Goal: Task Accomplishment & Management: Manage account settings

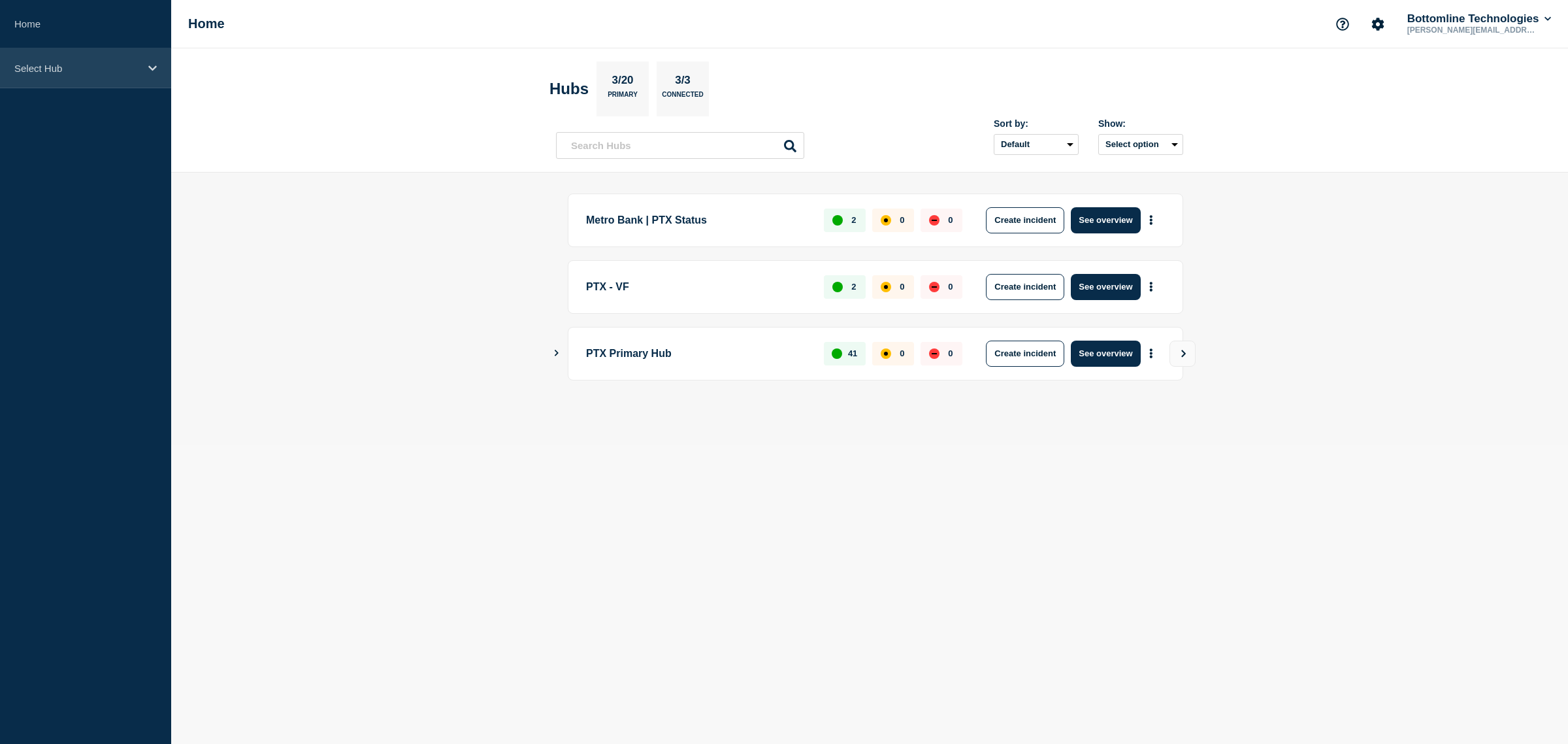
click at [68, 51] on div "Select Hub" at bounding box center [85, 68] width 171 height 40
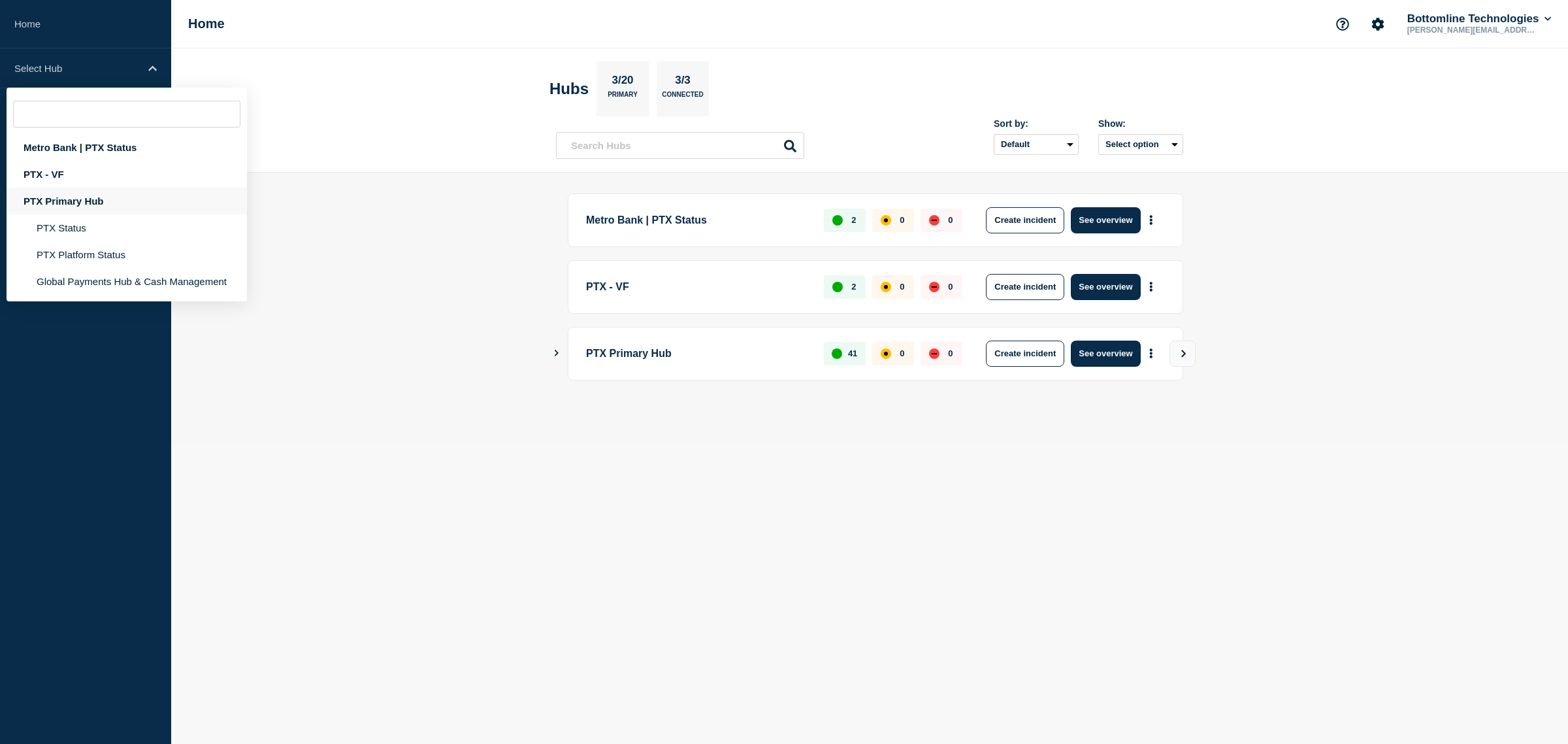
click at [80, 196] on div "PTX Primary Hub" at bounding box center [127, 201] width 241 height 27
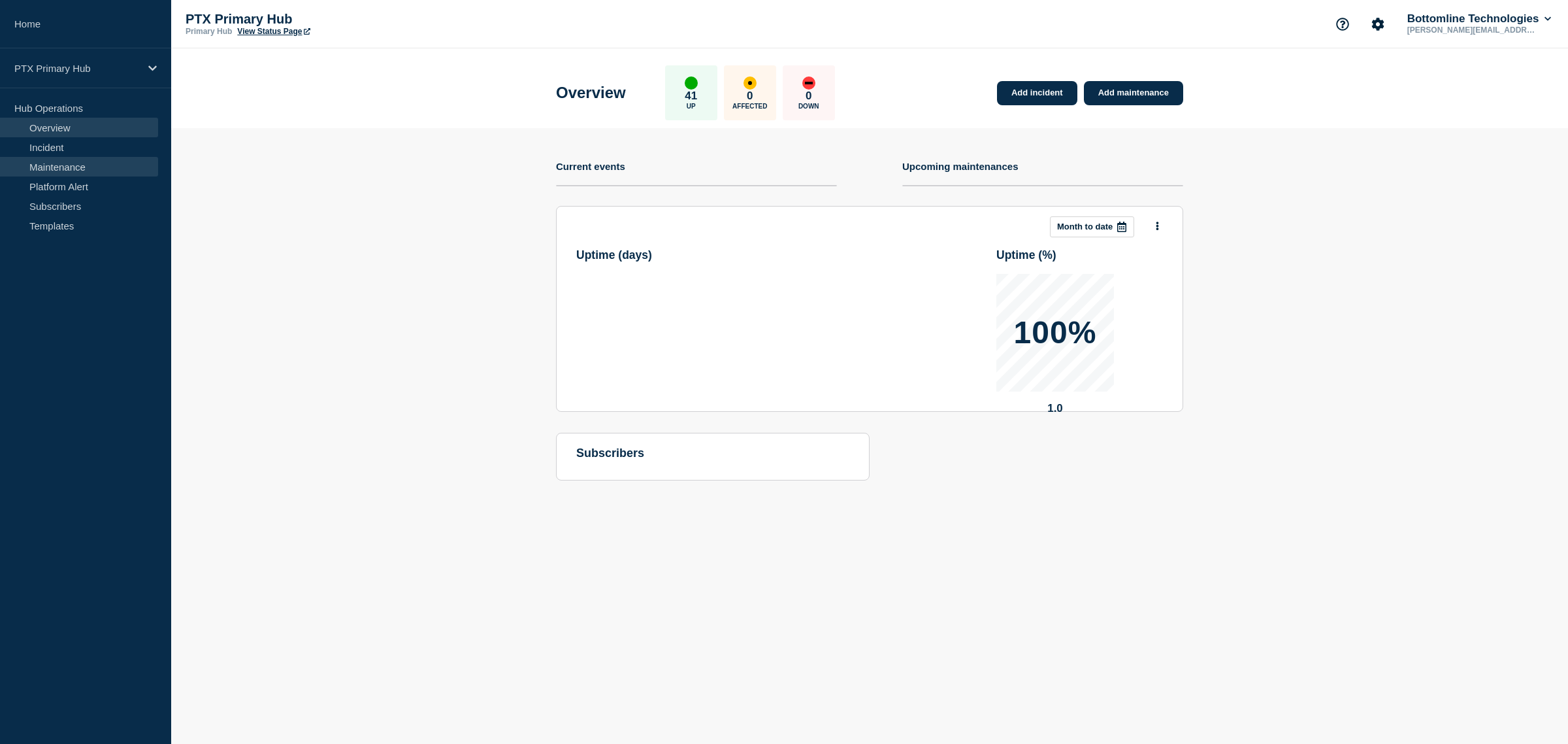
click at [73, 163] on link "Maintenance" at bounding box center [79, 166] width 158 height 20
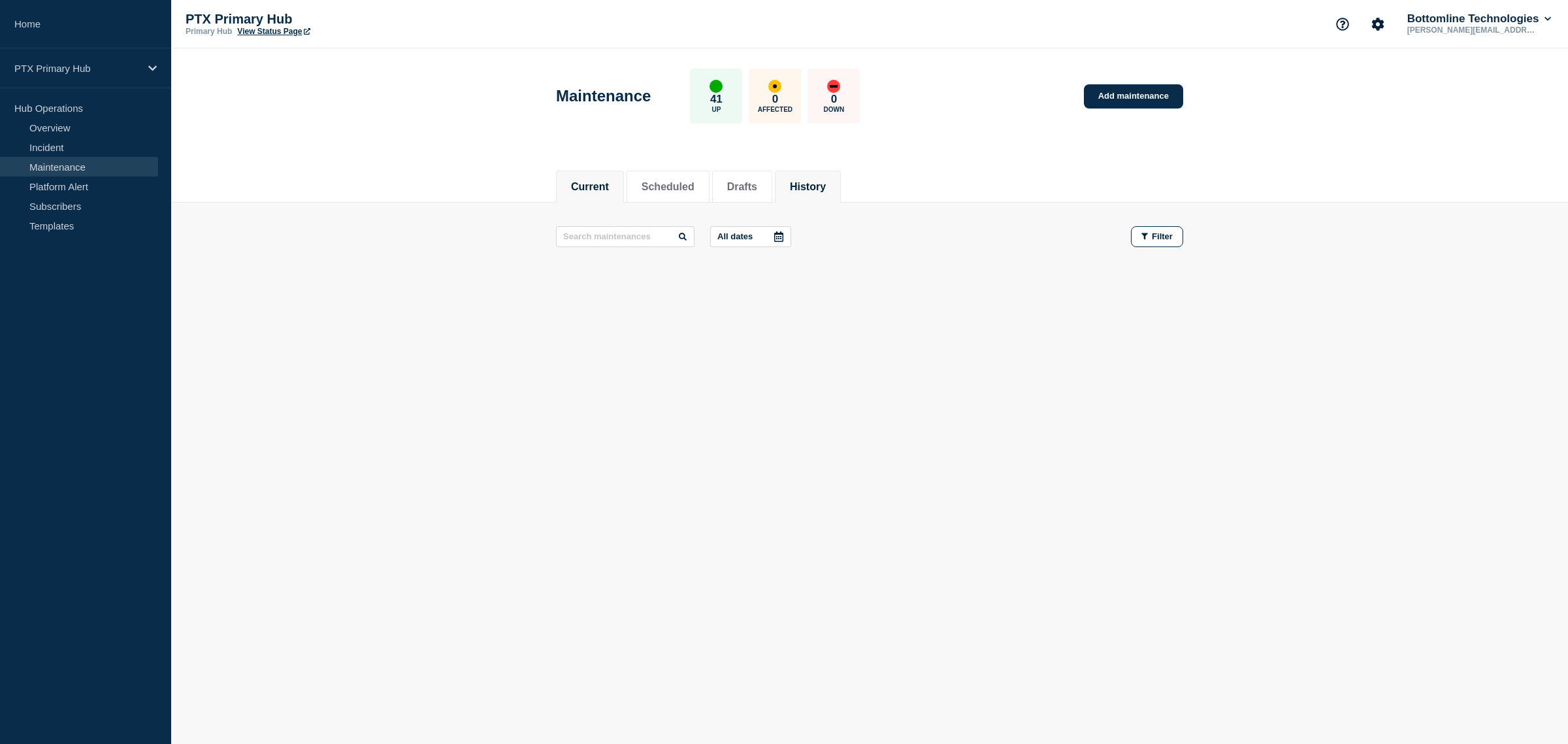
click at [826, 183] on button "History" at bounding box center [807, 186] width 36 height 12
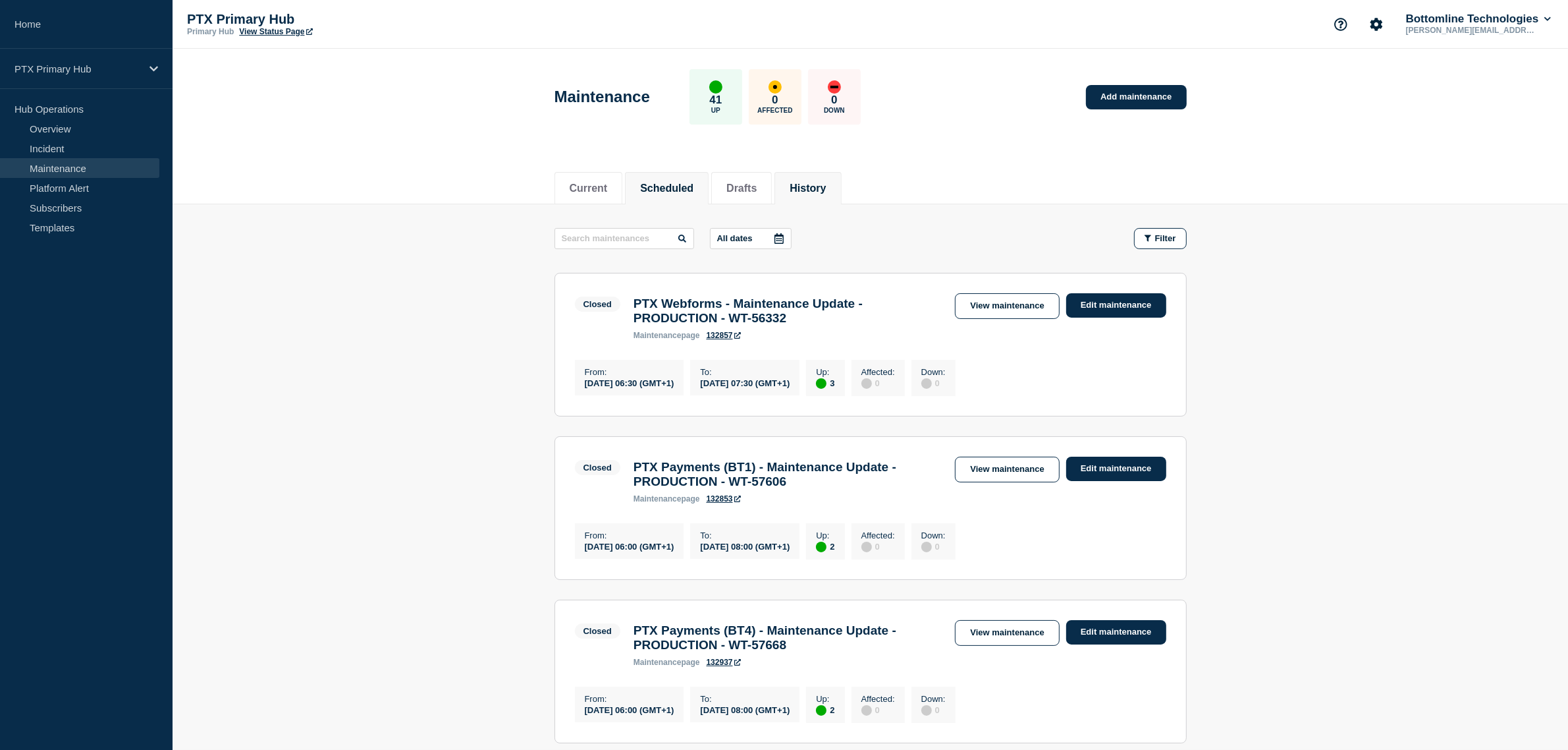
click at [672, 188] on button "Scheduled" at bounding box center [666, 188] width 53 height 12
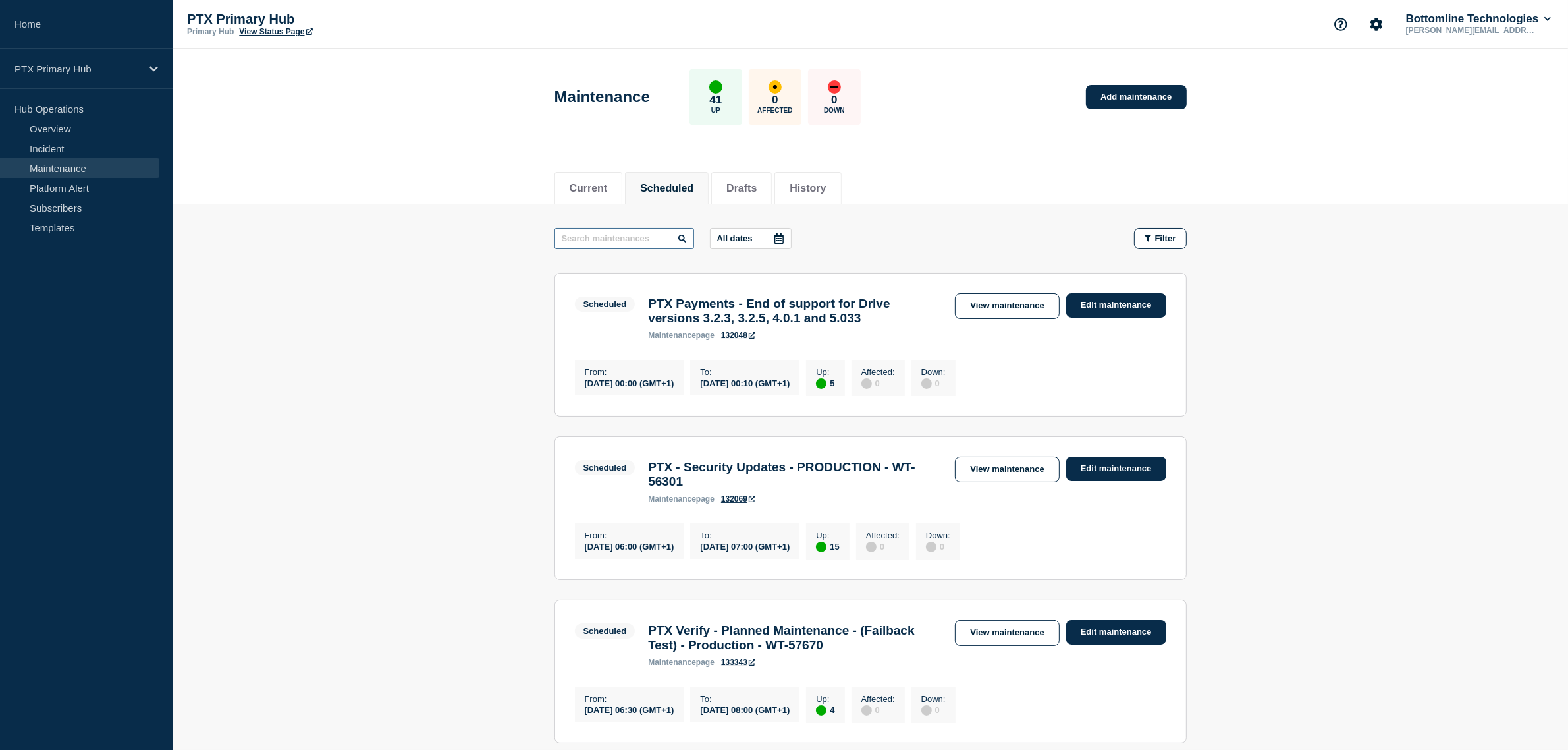
click at [663, 244] on input "text" at bounding box center [624, 238] width 140 height 21
paste input "WT-57670"
type input "WT-57670"
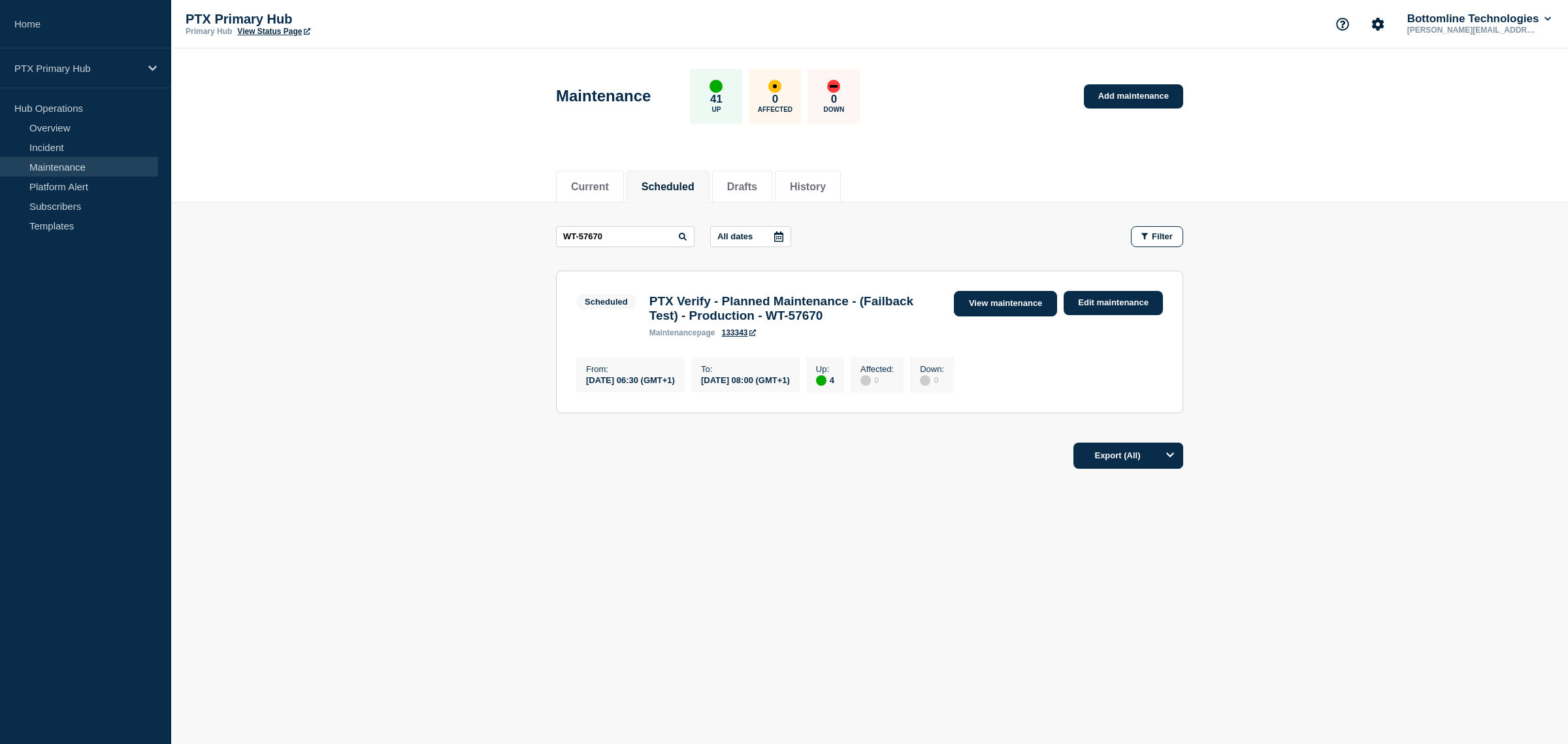
click at [1017, 308] on link "View maintenance" at bounding box center [1005, 303] width 104 height 25
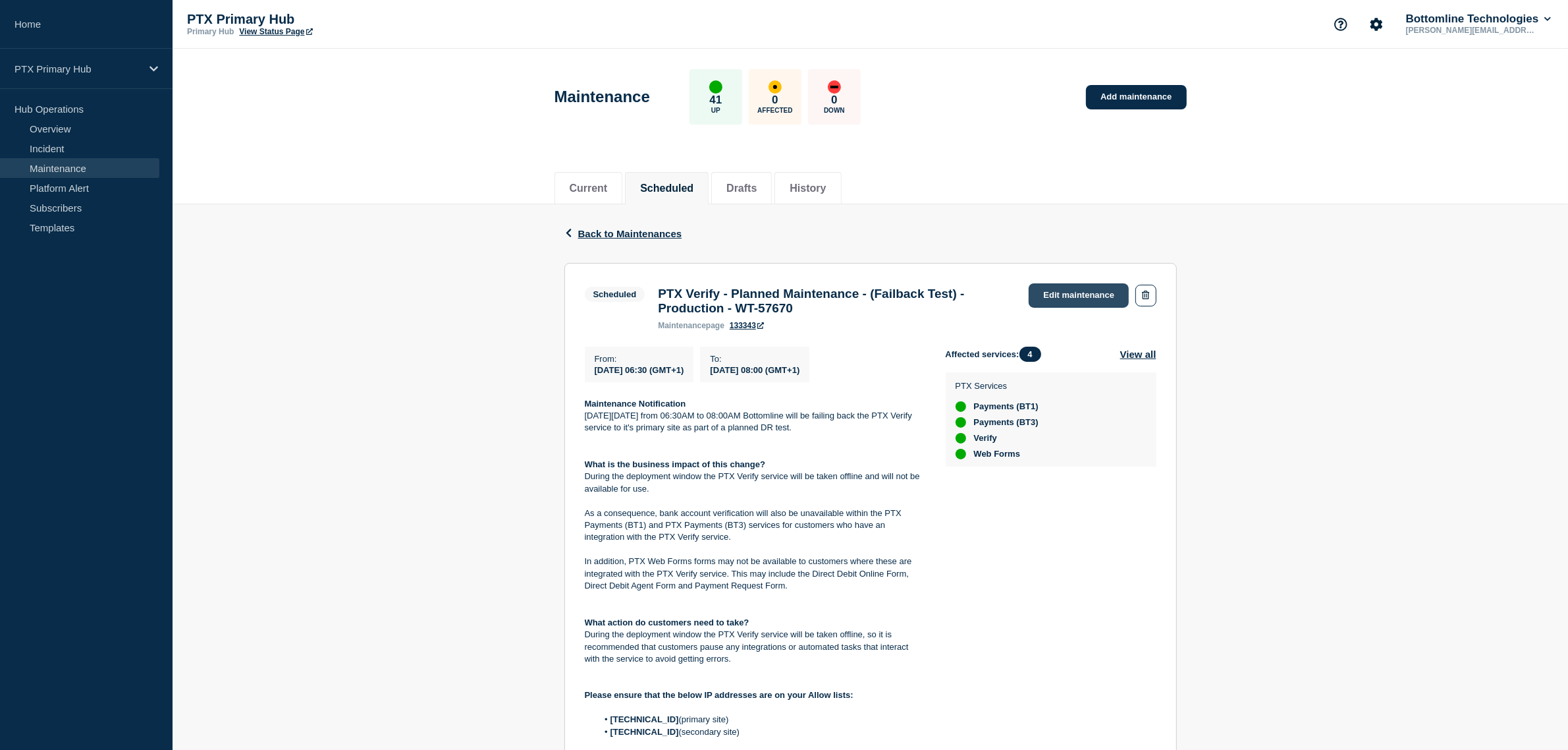
click at [1075, 297] on link "Edit maintenance" at bounding box center [1079, 295] width 100 height 25
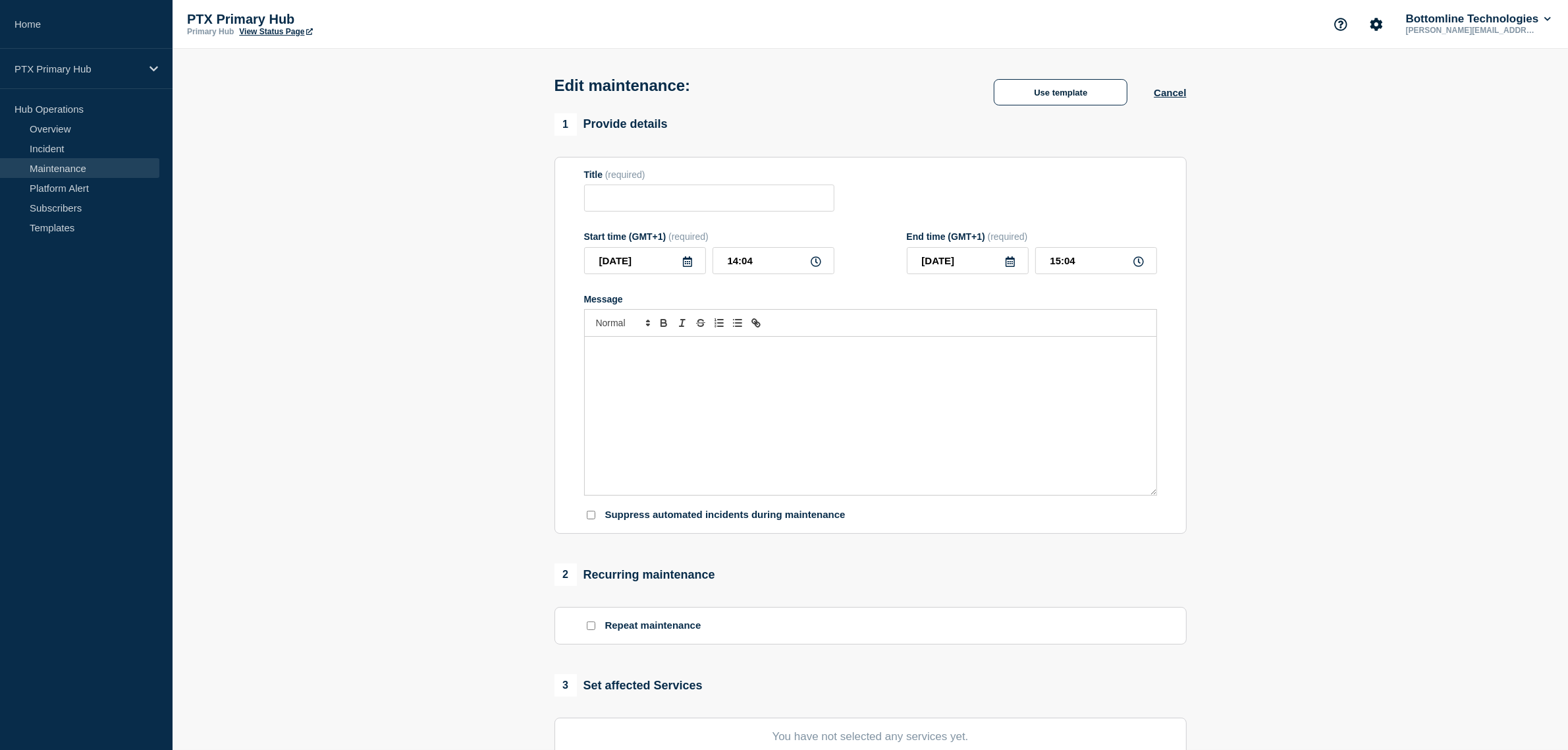
type input "PTX Verify - Planned Maintenance - (Failback Test) - Production - WT-57670"
type input "2025-09-02"
type input "06:30"
type input "2025-09-02"
type input "08:00"
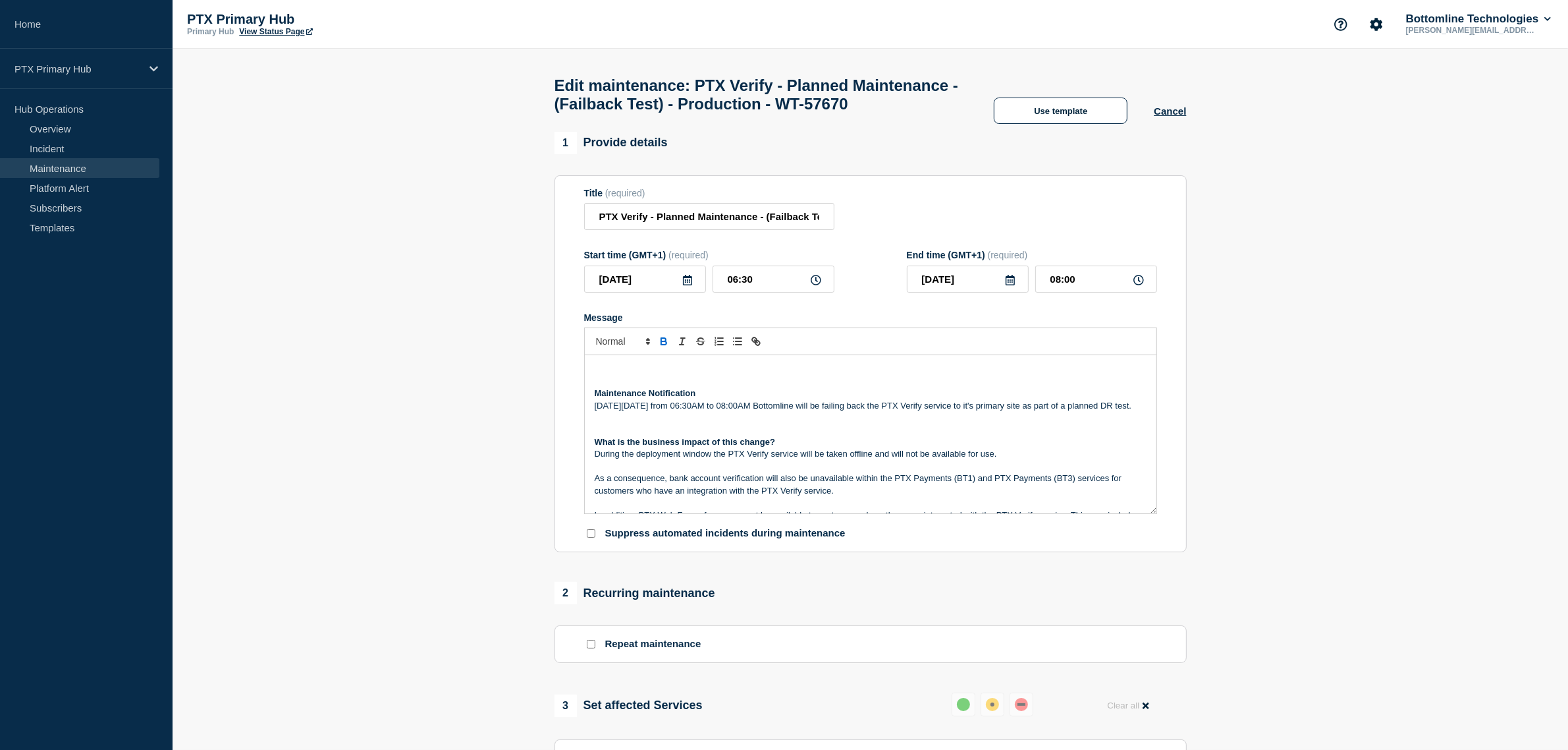
click at [622, 385] on div "Maintenance Notification On Tuesday 2nd September from 06:30AM to 08:00AM Botto…" at bounding box center [871, 434] width 571 height 158
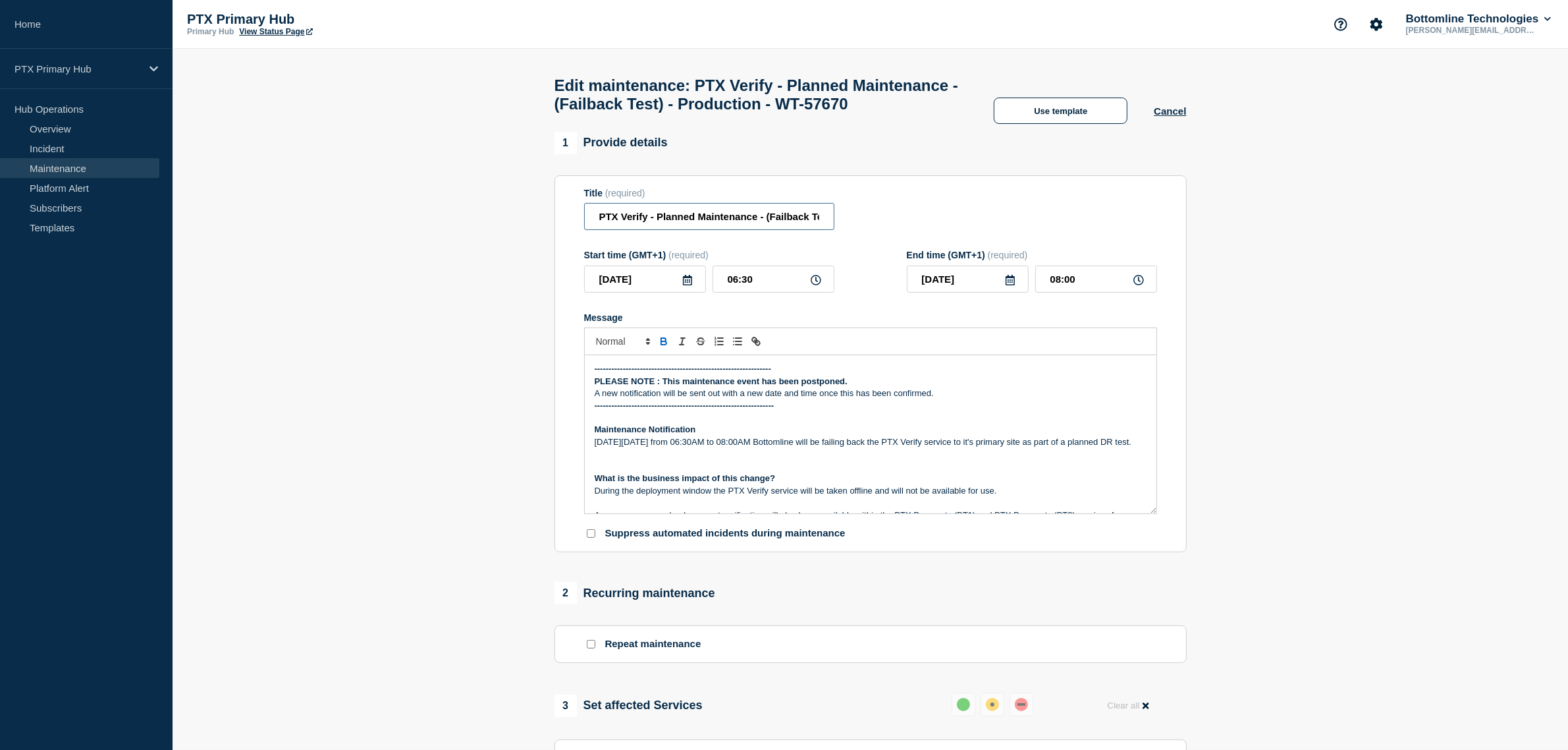
click at [598, 230] on input "PTX Verify - Planned Maintenance - (Failback Test) - Production - WT-57670" at bounding box center [710, 216] width 251 height 27
paste input "POSTPONED |"
click at [602, 230] on input "POSTPONED | PTX Verify - Planned Maintenance - (Failback Test) - Production - W…" at bounding box center [710, 216] width 251 height 27
click at [705, 230] on input "POSTPONED | PTX Verify - Planned Maintenance - (Failback Test) - Production - W…" at bounding box center [710, 216] width 251 height 27
type input "POSTPONED | PTX Verify - Planned Maintenance - (Failback Test) - Production - W…"
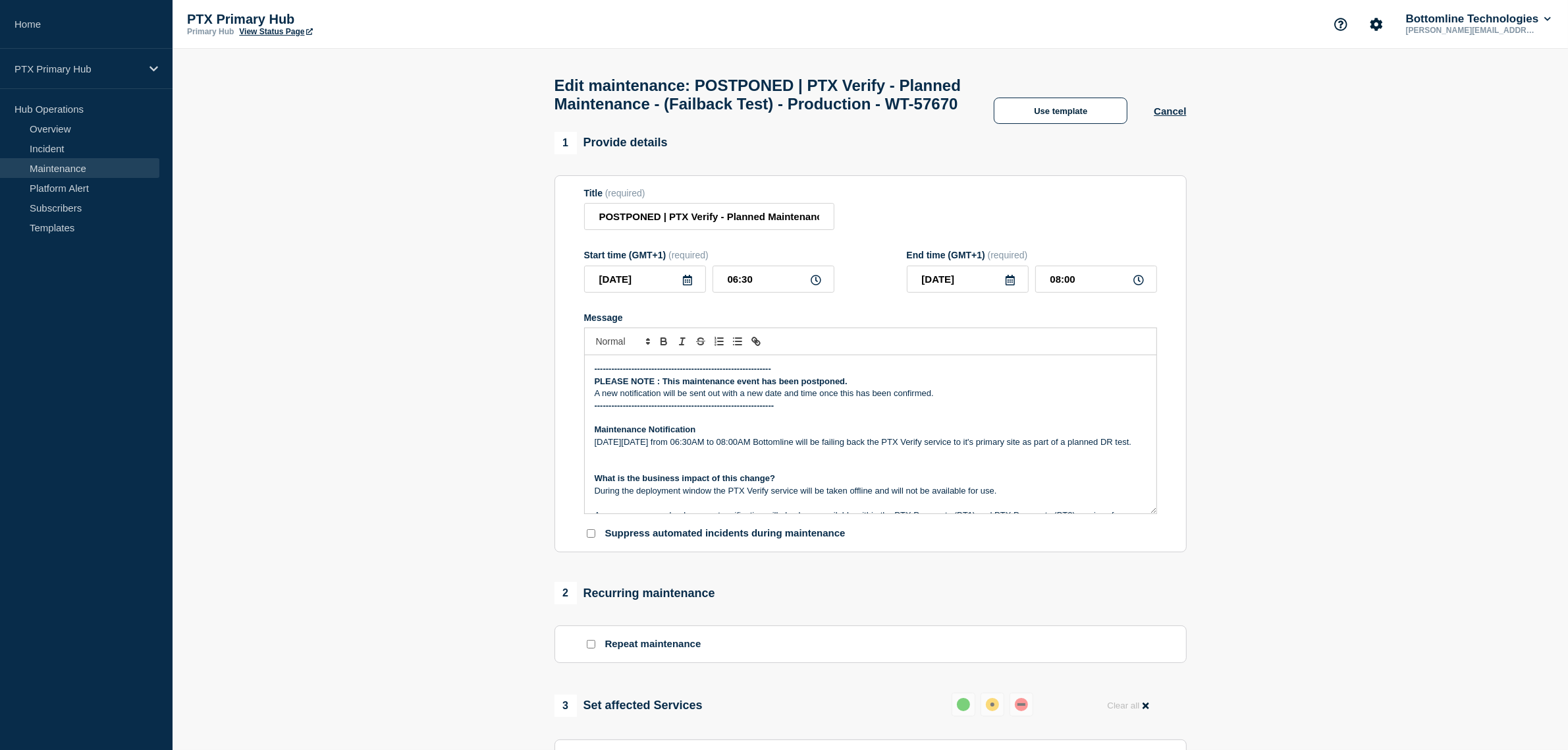
click at [1020, 435] on p "Maintenance Notification" at bounding box center [871, 429] width 552 height 12
click at [512, 396] on section "1 Provide details Title (required) POSTPONED | PTX Verify - Planned Maintenance…" at bounding box center [870, 687] width 1396 height 1110
click at [597, 230] on input "POSTPONED | PTX Verify - Planned Maintenance - (Failback Test) - Production - W…" at bounding box center [710, 216] width 251 height 27
click at [837, 411] on p "---------------------------------------------------------------" at bounding box center [871, 405] width 552 height 12
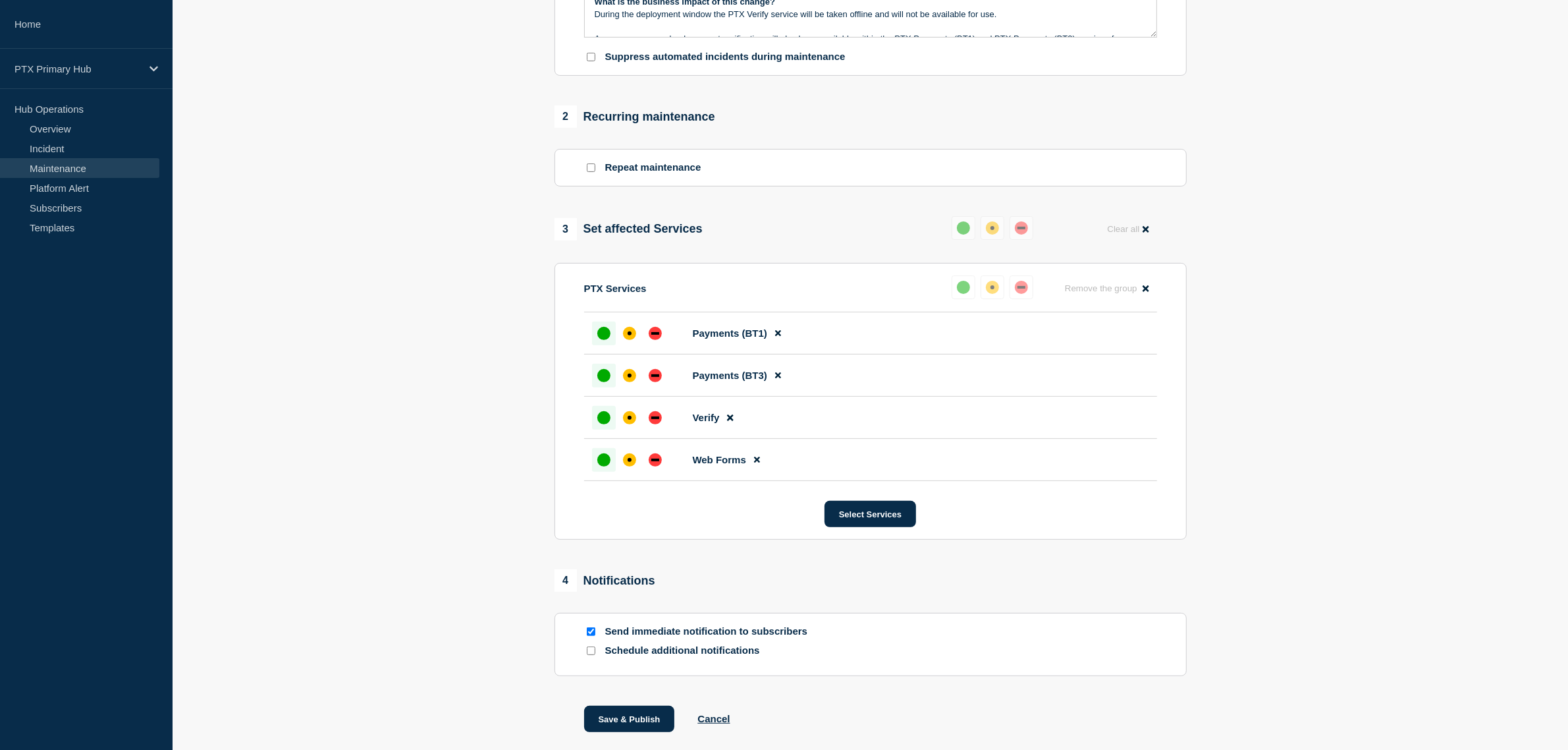
scroll to position [576, 0]
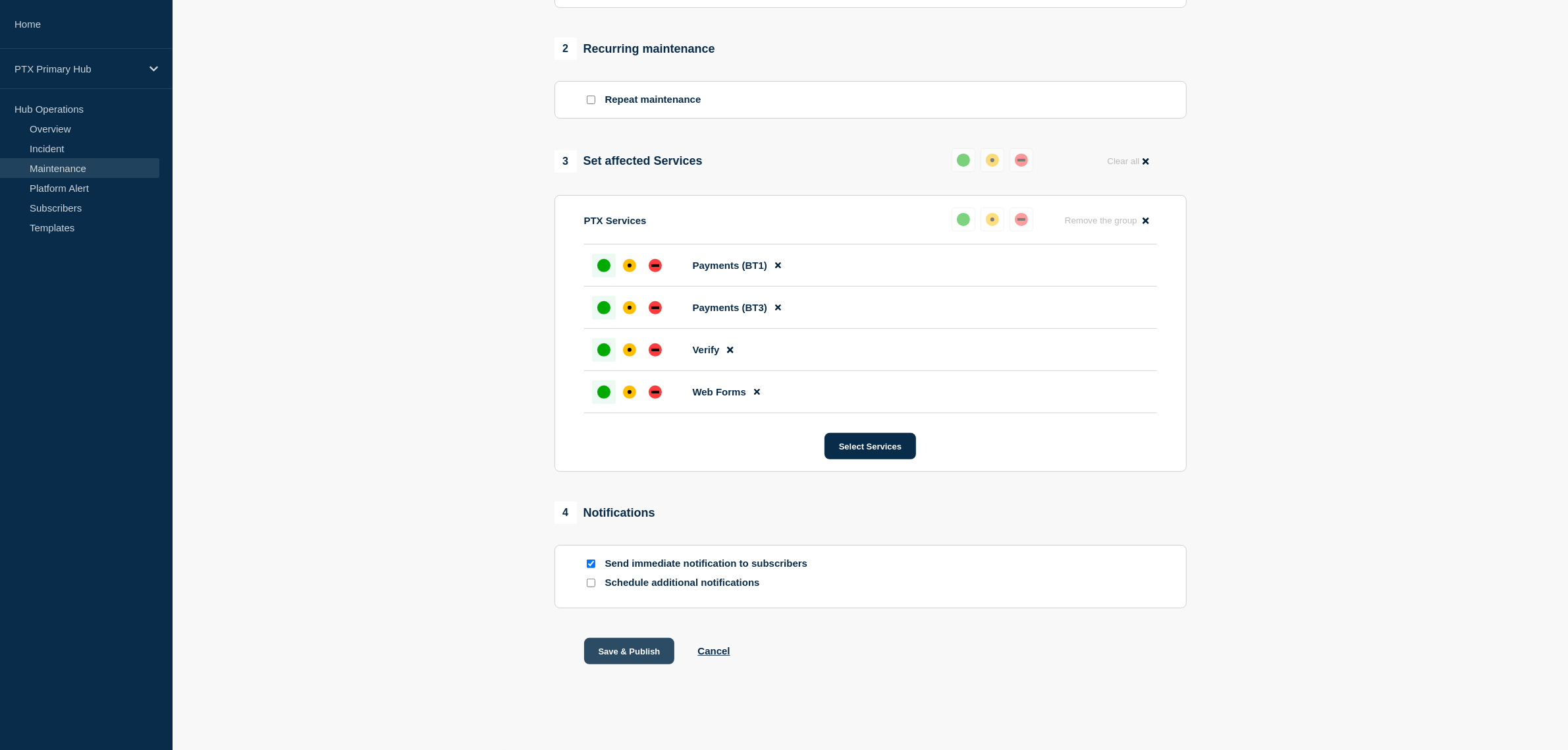
click at [629, 653] on button "Save & Publish" at bounding box center [630, 651] width 91 height 26
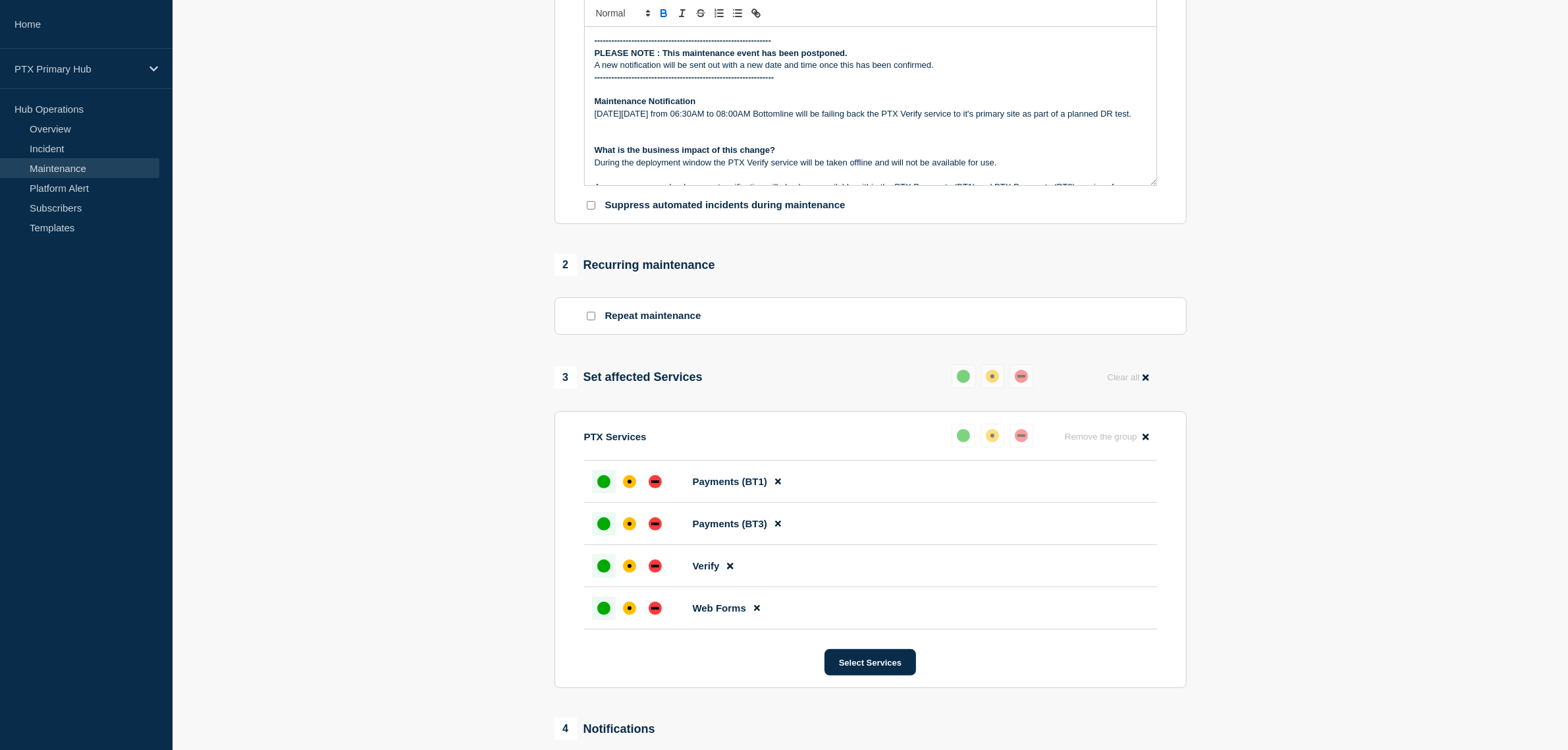
scroll to position [247, 0]
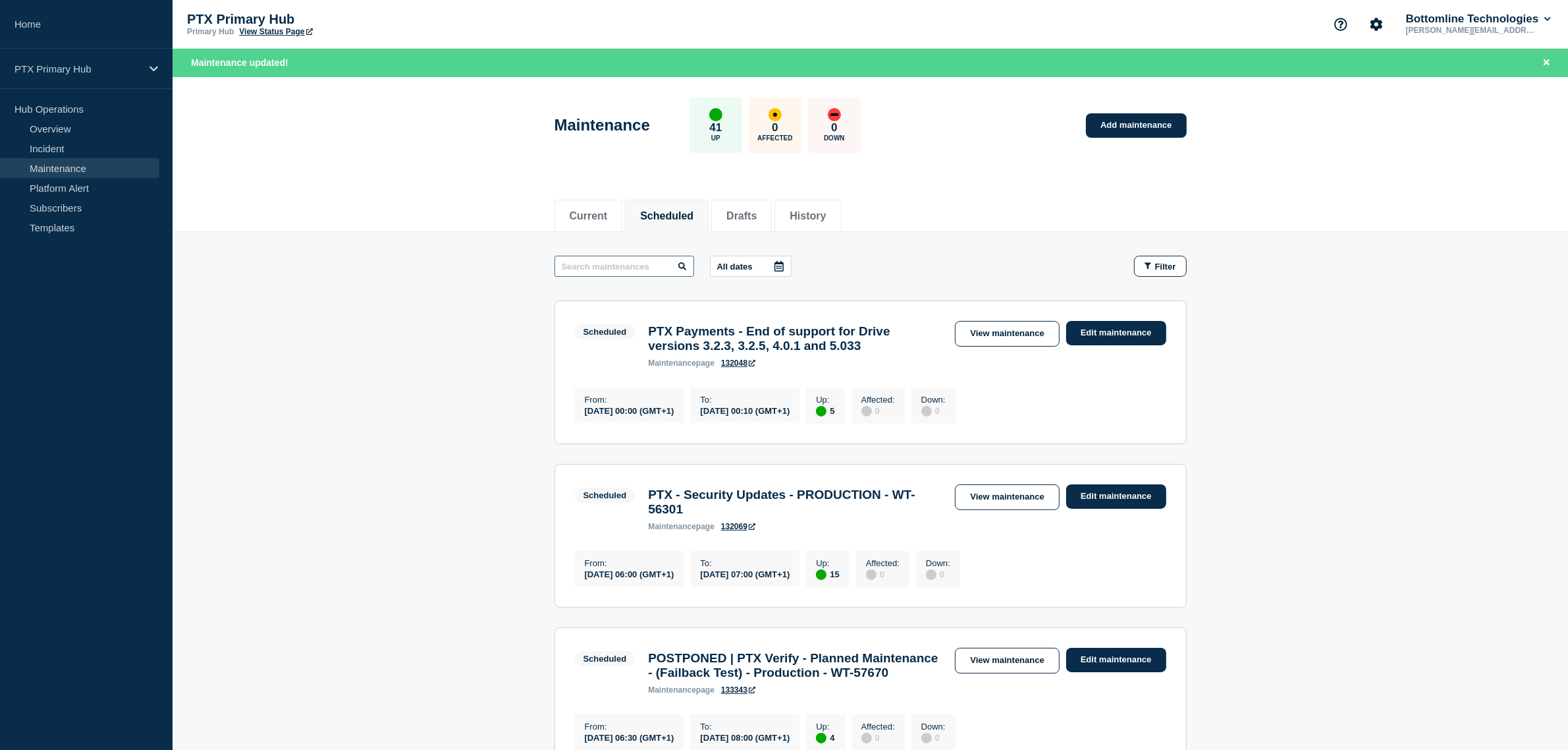
click at [656, 264] on input "text" at bounding box center [624, 266] width 140 height 21
click at [612, 267] on input "text" at bounding box center [624, 266] width 140 height 21
paste input "WT-57670"
type input "WT-57670"
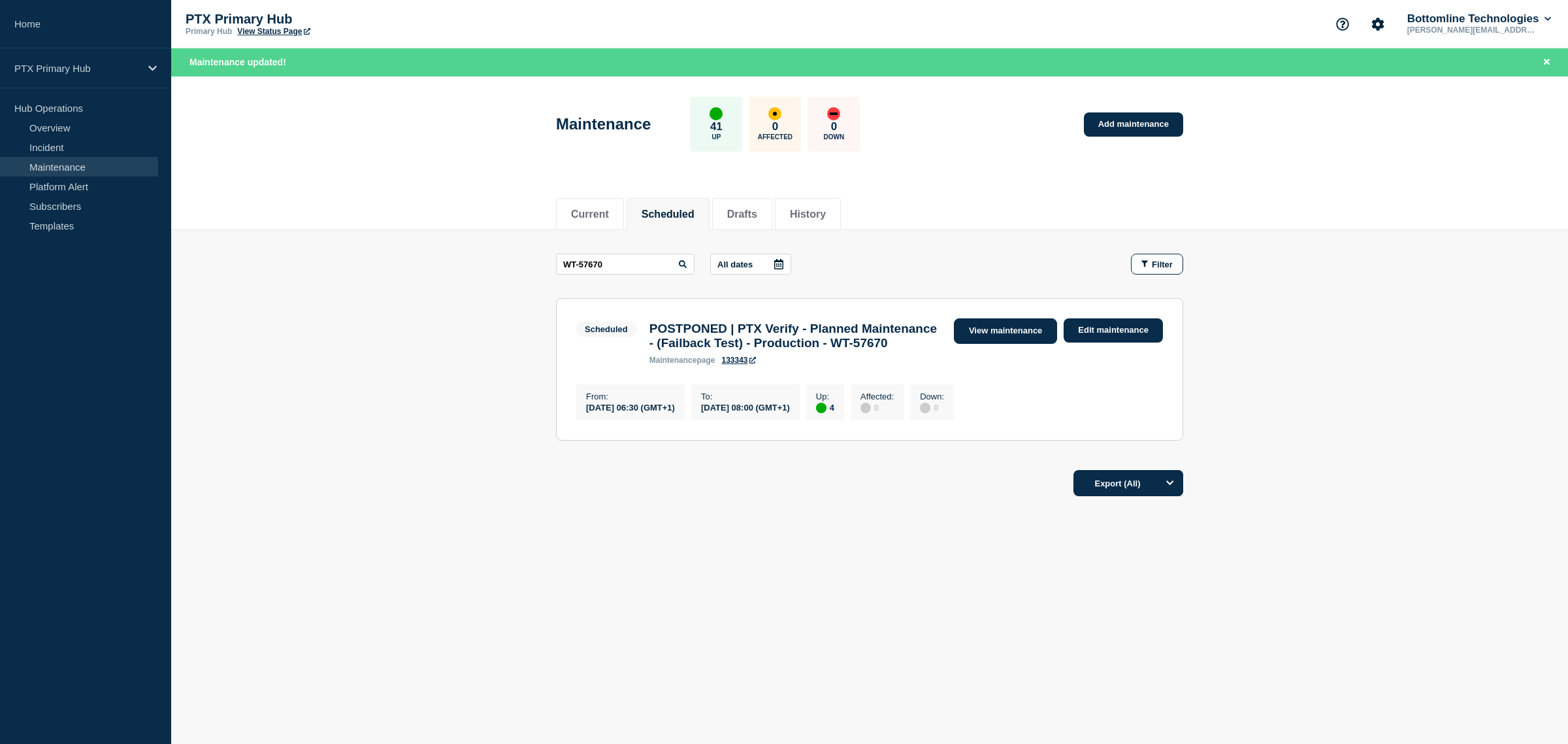
click at [1030, 335] on link "View maintenance" at bounding box center [1005, 331] width 104 height 25
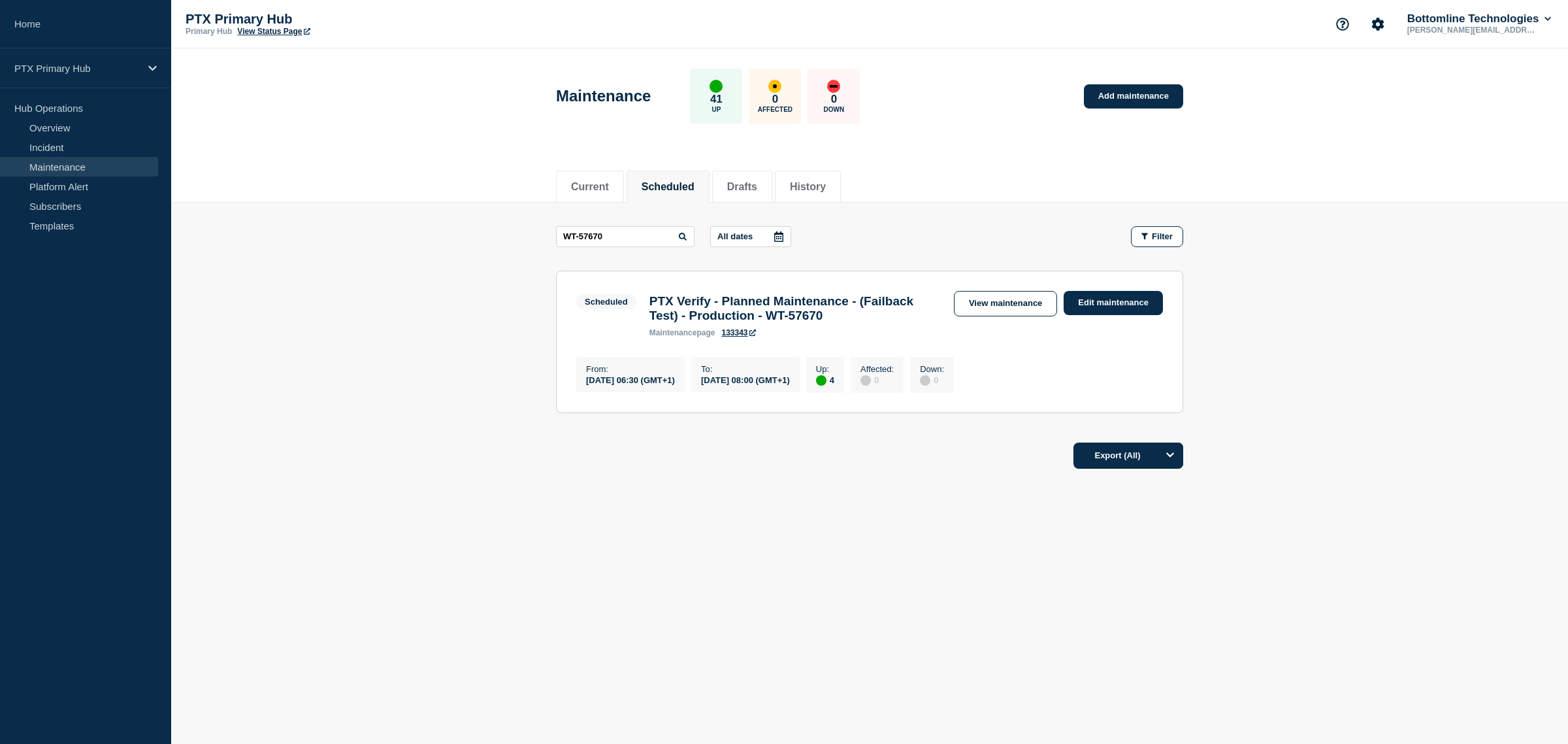
click at [850, 211] on main "WT-57670 All dates Filter Scheduled 4 Up PTX Verify - Planned Maintenance - (Fa…" at bounding box center [869, 318] width 1396 height 230
click at [826, 186] on button "History" at bounding box center [807, 186] width 36 height 12
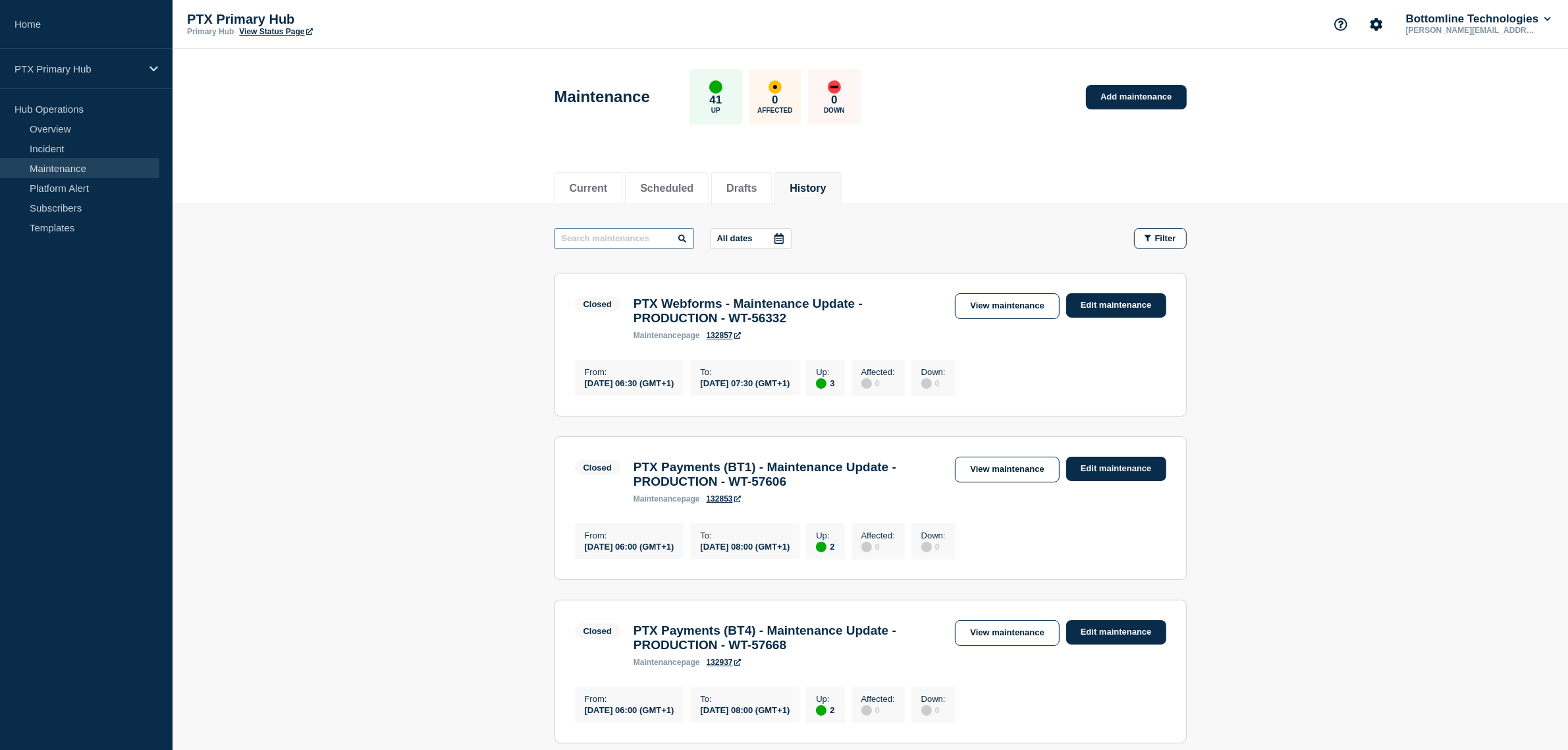
click at [614, 246] on input "text" at bounding box center [624, 238] width 140 height 21
type input "pos"
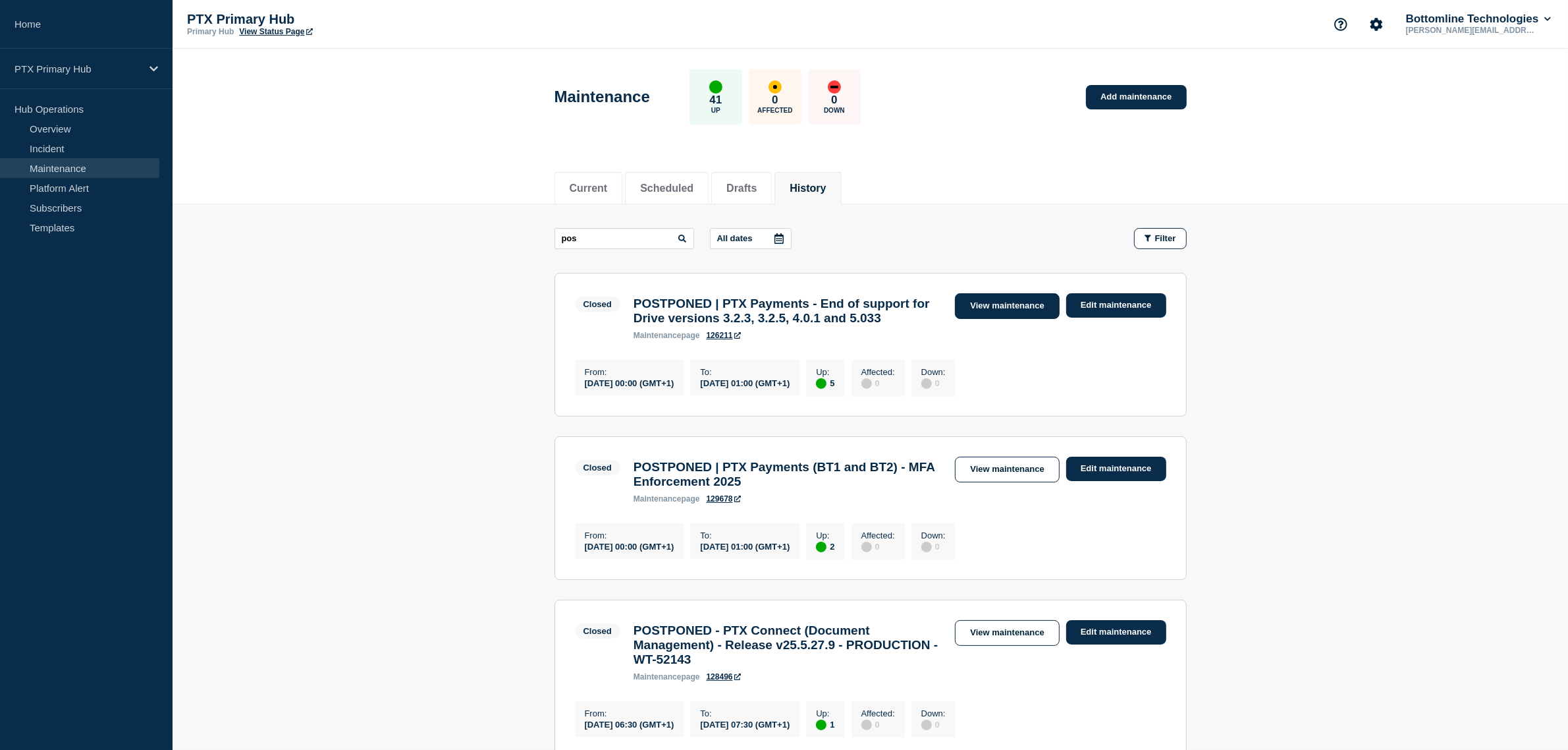
click at [994, 306] on link "View maintenance" at bounding box center [1007, 305] width 104 height 26
click at [990, 482] on link "View maintenance" at bounding box center [1007, 469] width 104 height 26
click at [666, 234] on input "pos" at bounding box center [624, 238] width 140 height 21
type input "postponed"
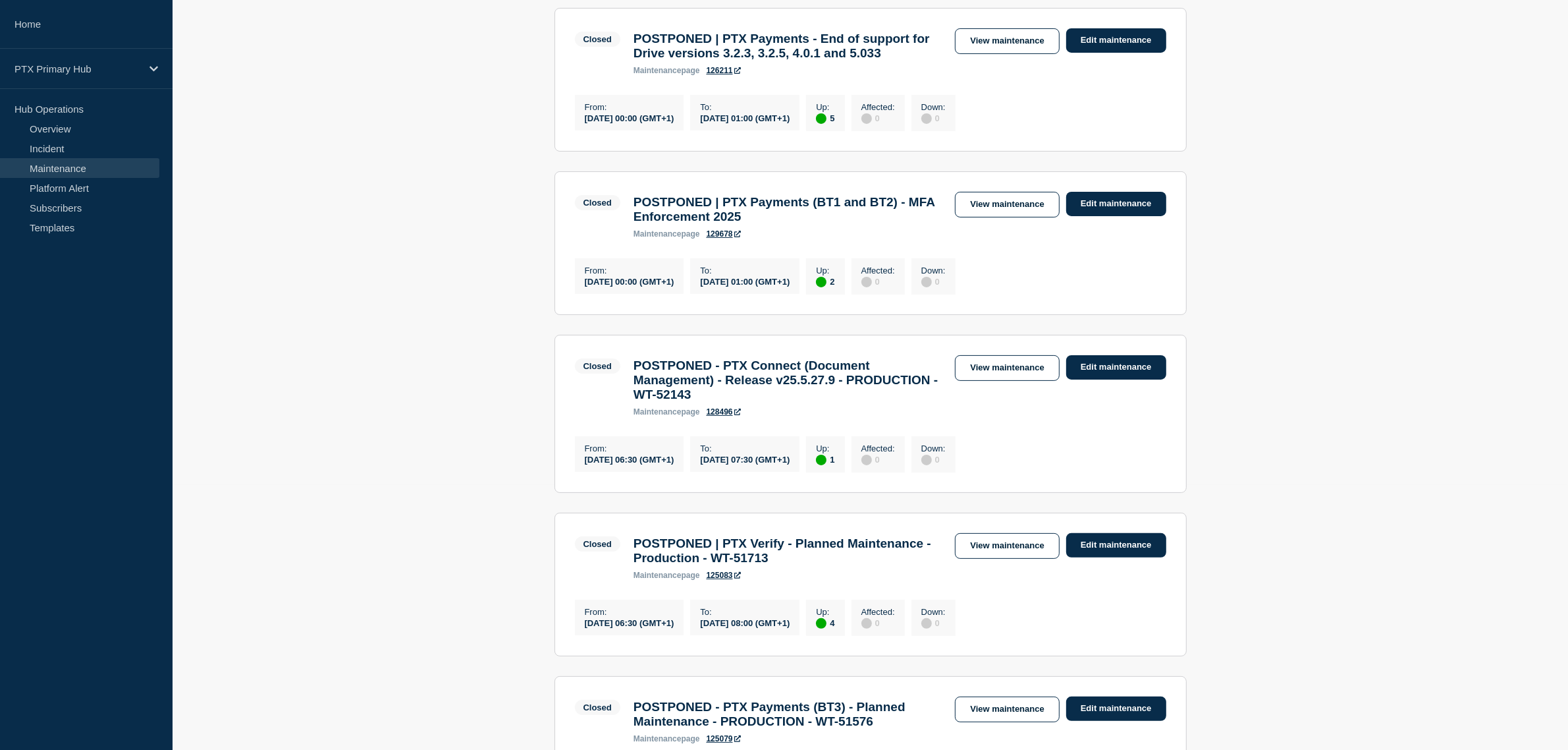
scroll to position [411, 0]
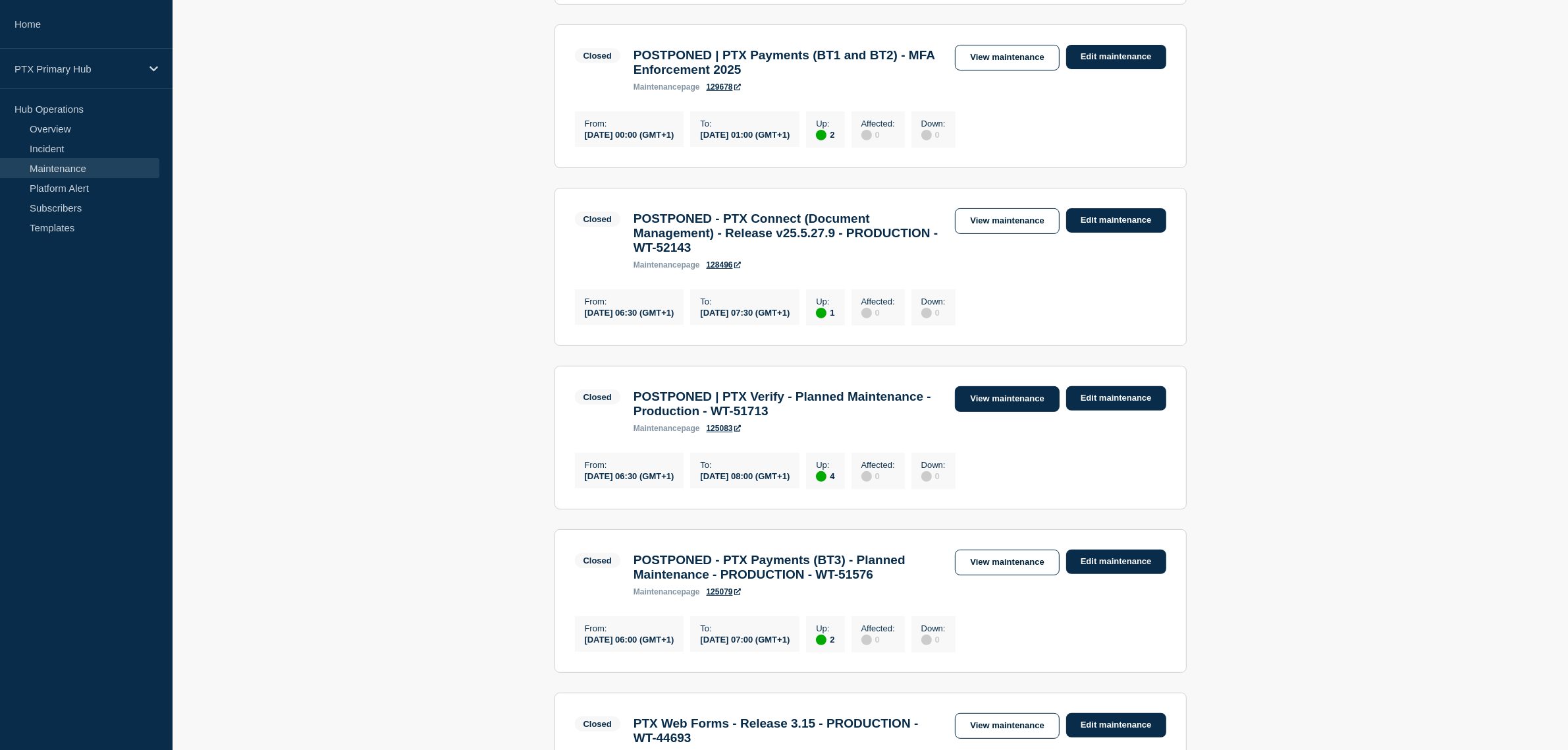
click at [970, 411] on link "View maintenance" at bounding box center [1007, 398] width 104 height 26
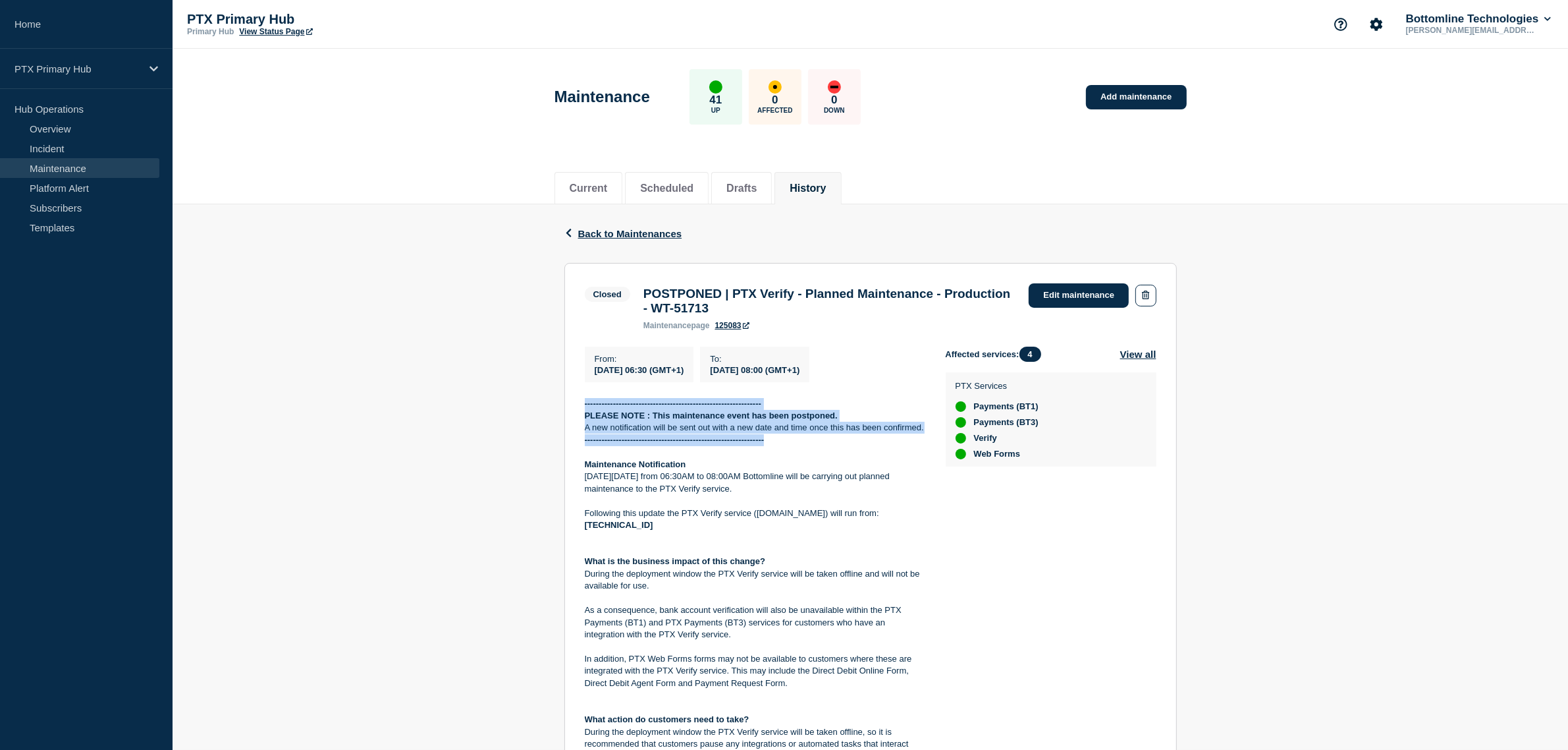
drag, startPoint x: 914, startPoint y: 450, endPoint x: 574, endPoint y: 411, distance: 342.2
click at [574, 411] on section "Closed POSTPONED | PTX Verify - Planned Maintenance - Production - WT-51713 mai…" at bounding box center [871, 626] width 612 height 727
copy div "-------------------------------------------------------------- PLEASE NOTE : Th…"
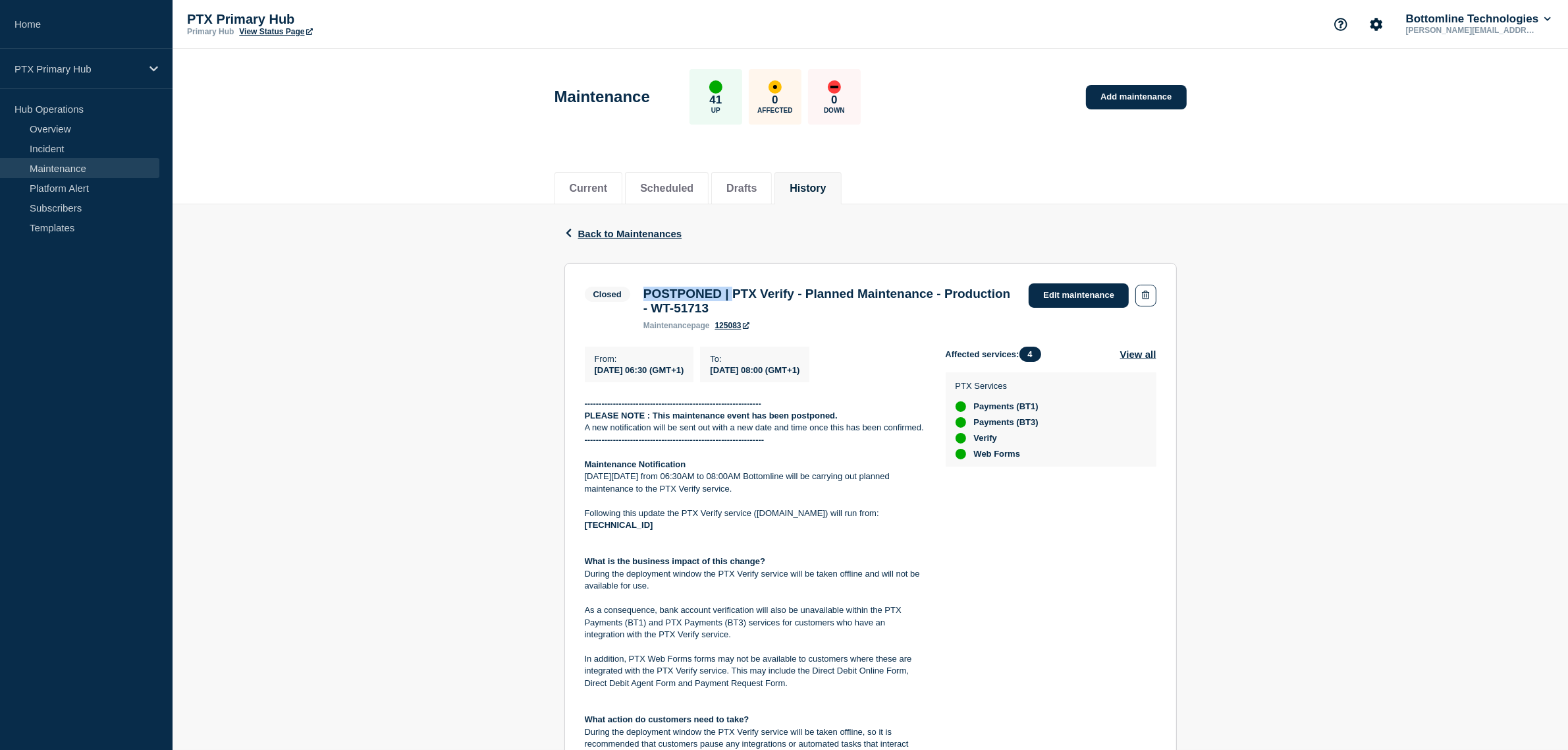
drag, startPoint x: 741, startPoint y: 297, endPoint x: 624, endPoint y: 295, distance: 117.0
click at [624, 295] on div "Closed POSTPONED | PTX Verify - Planned Maintenance - Production - WT-51713 mai…" at bounding box center [804, 306] width 438 height 46
copy div "POSTPONED |"
